Goal: Task Accomplishment & Management: Manage account settings

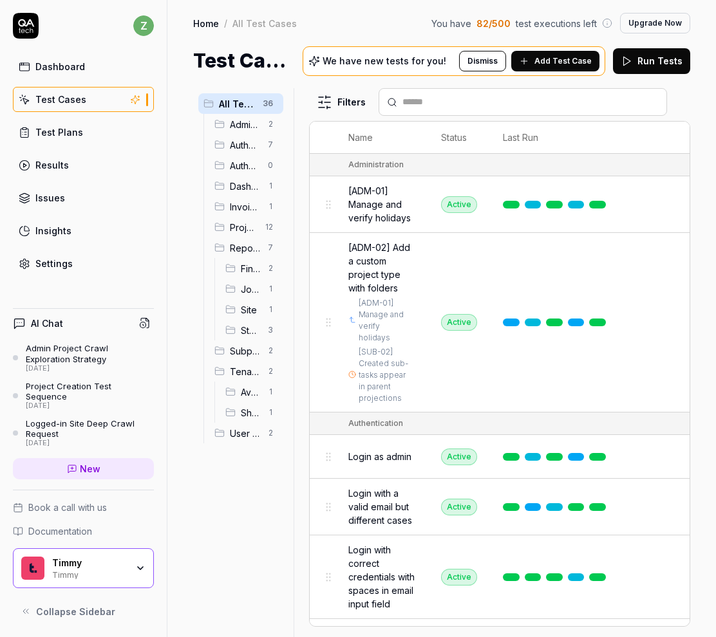
click at [83, 142] on link "Test Plans" at bounding box center [83, 132] width 141 height 25
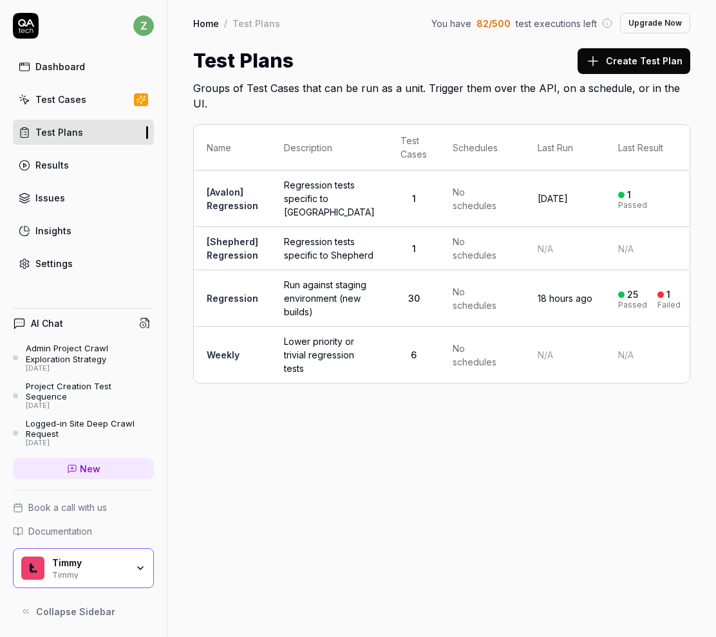
click at [648, 65] on button "Create Test Plan" at bounding box center [633, 61] width 113 height 26
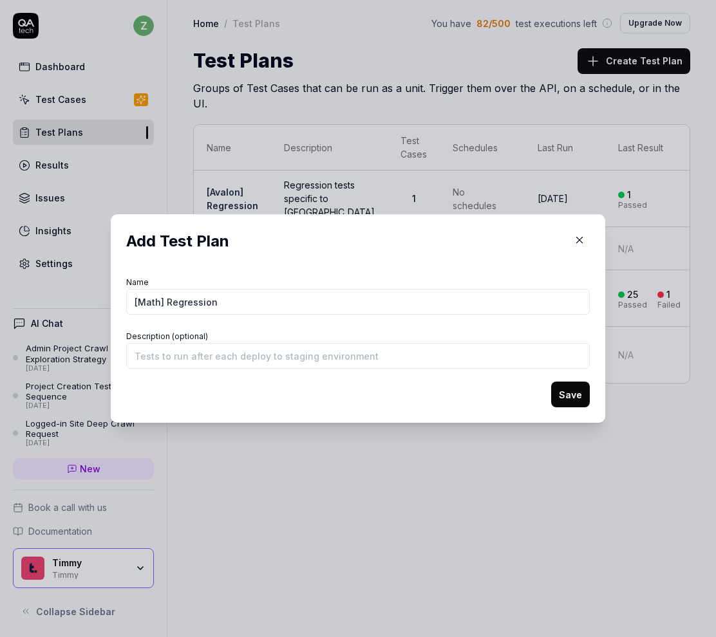
type input "[Math] Regression"
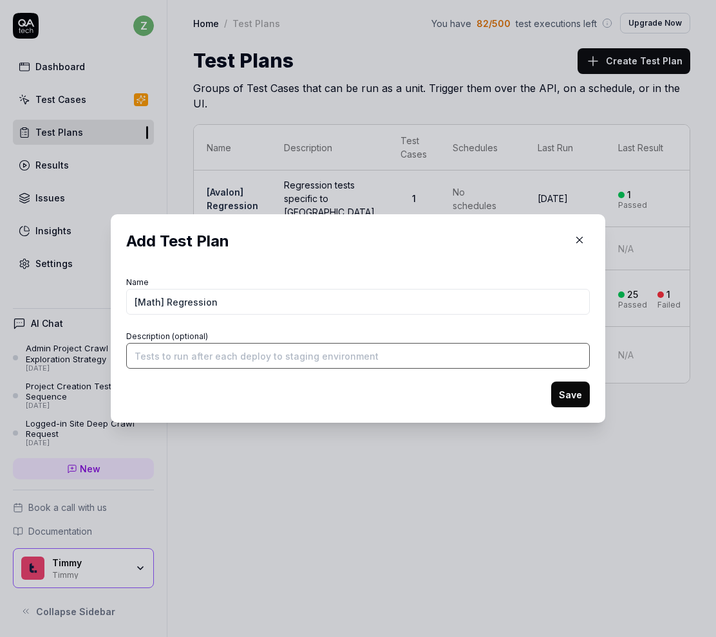
click at [517, 363] on input "Description (optional)" at bounding box center [357, 356] width 463 height 26
type input "Math tests ran on qatech2"
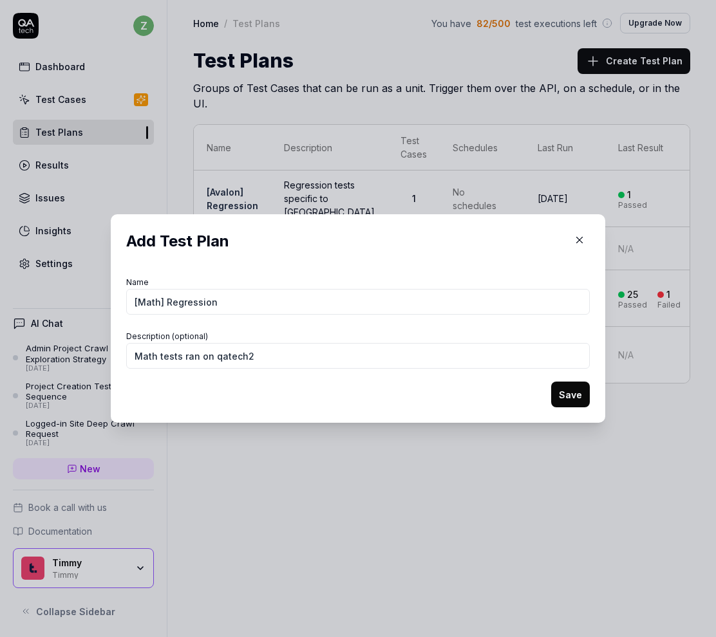
click at [571, 401] on button "Save" at bounding box center [570, 395] width 39 height 26
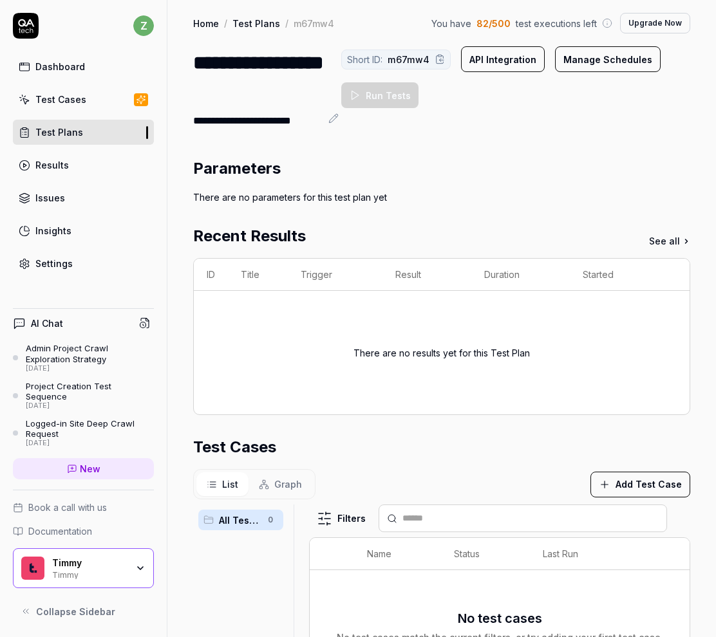
click at [263, 18] on link "Test Plans" at bounding box center [256, 23] width 48 height 13
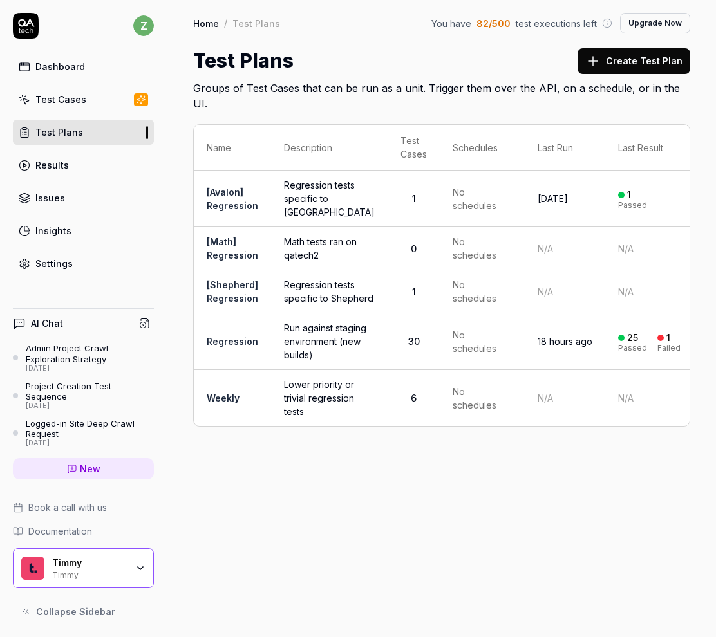
click at [223, 347] on link "Regression" at bounding box center [232, 341] width 51 height 11
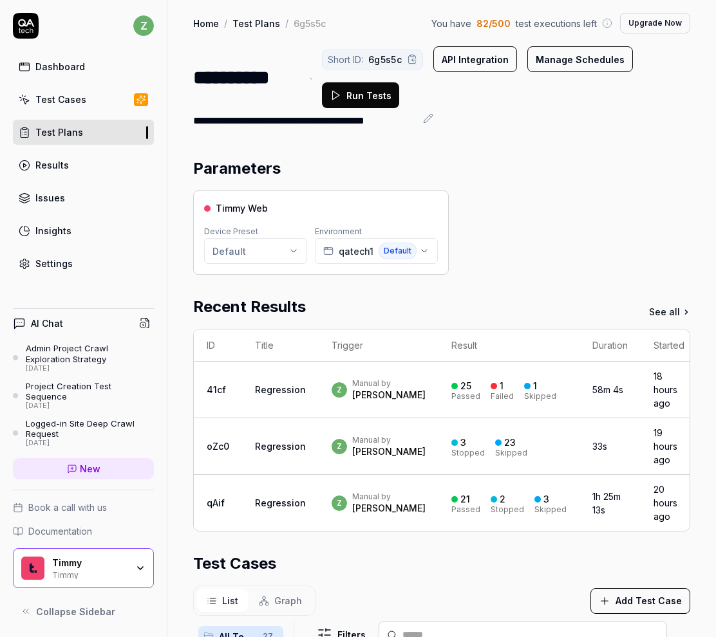
click at [195, 86] on div "**********" at bounding box center [246, 77] width 107 height 29
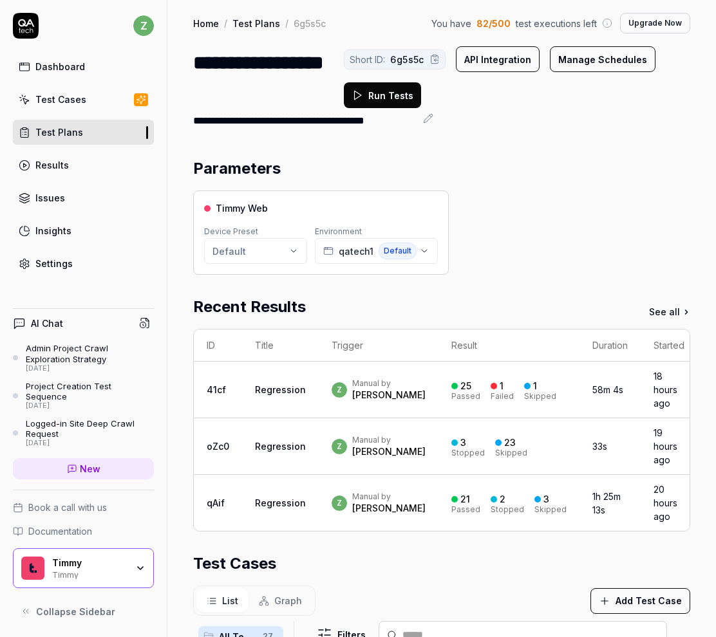
click at [264, 22] on link "Test Plans" at bounding box center [256, 23] width 48 height 13
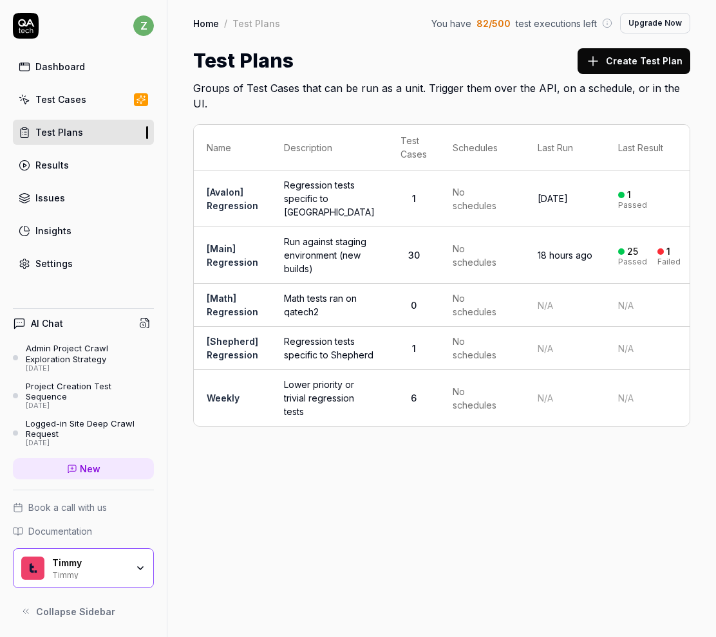
click at [242, 411] on td "Weekly" at bounding box center [232, 398] width 77 height 56
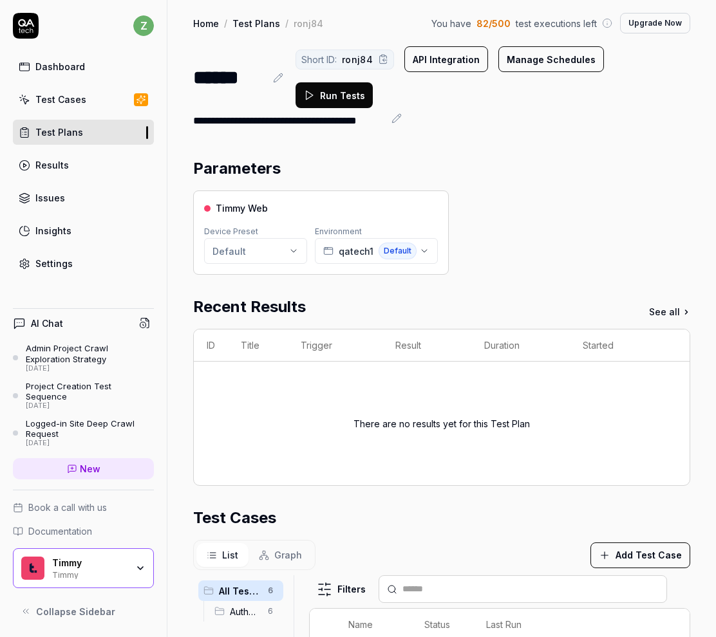
click at [283, 70] on button at bounding box center [277, 77] width 15 height 15
click at [200, 63] on div "******" at bounding box center [229, 77] width 72 height 29
click at [210, 64] on div "******" at bounding box center [229, 77] width 72 height 29
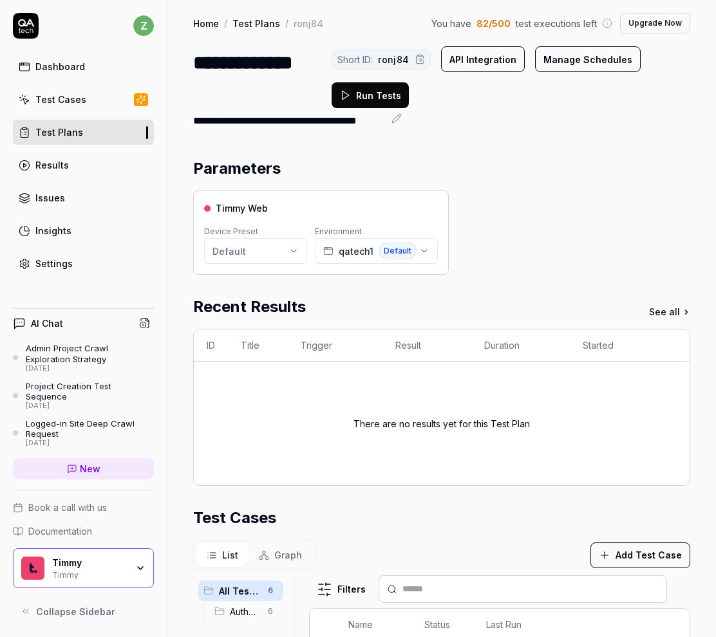
click at [328, 144] on div "Parameters Timmy Web Device Preset Default Environment qatech1 Default Recent R…" at bounding box center [441, 562] width 548 height 836
click at [261, 23] on link "Test Plans" at bounding box center [256, 23] width 48 height 13
